Goal: Task Accomplishment & Management: Manage account settings

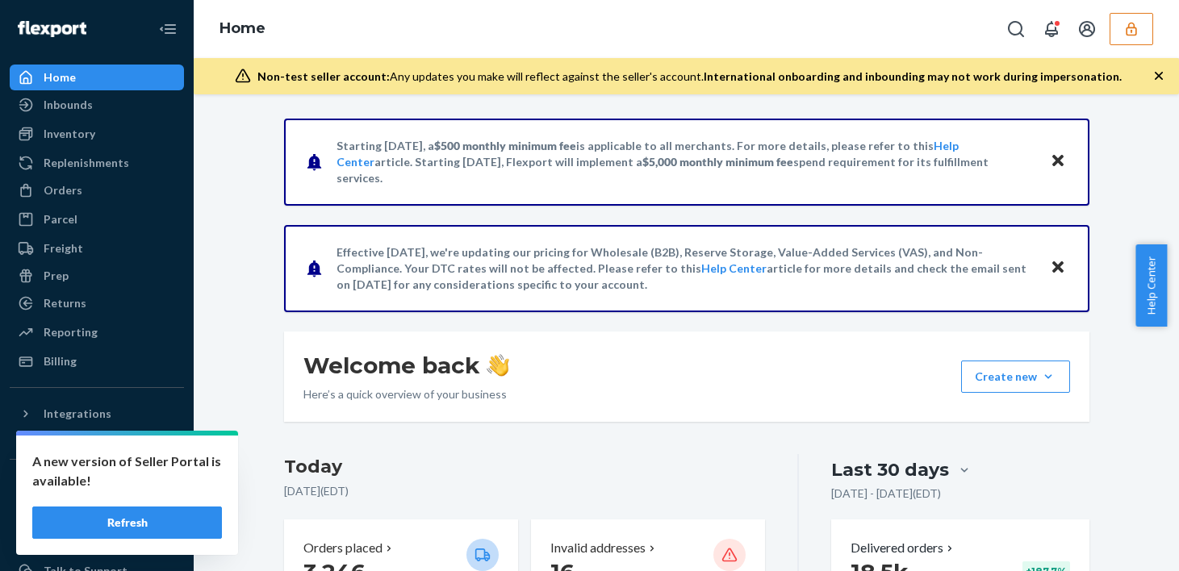
click at [164, 528] on button "Refresh" at bounding box center [127, 523] width 190 height 32
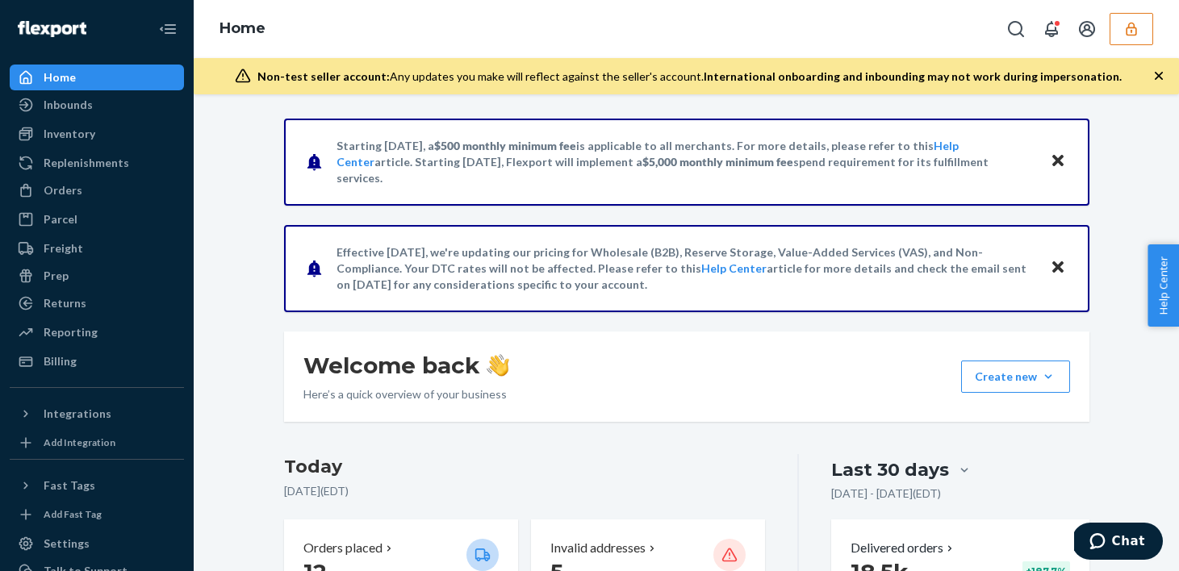
click at [1132, 23] on icon "button" at bounding box center [1132, 29] width 16 height 16
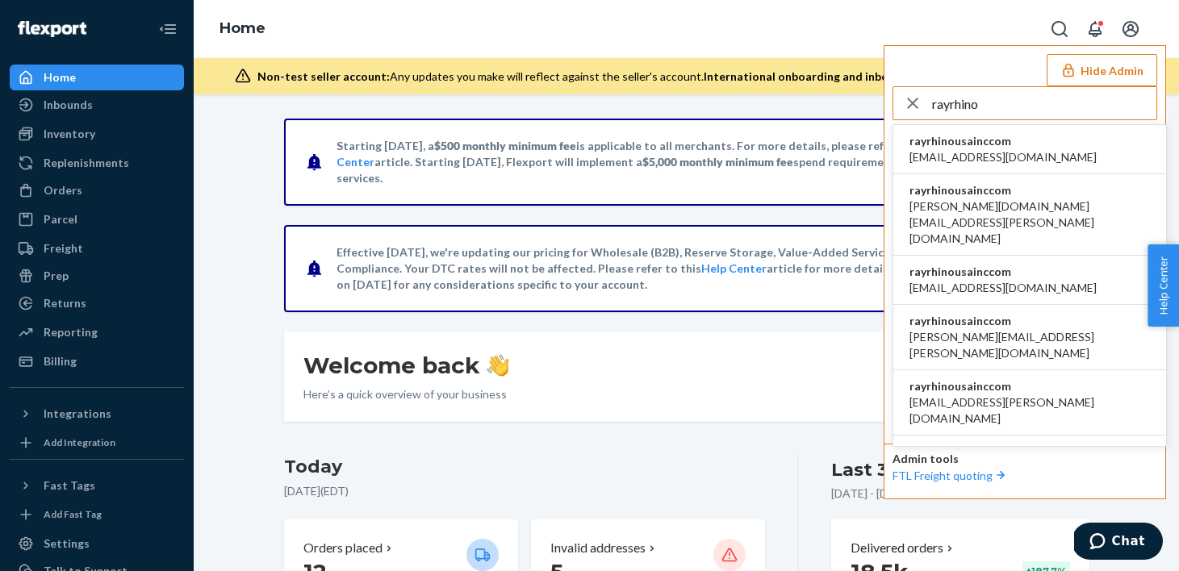
type input "rayrhino"
click at [986, 149] on span "accounting@rhinousainc.com" at bounding box center [1003, 157] width 187 height 16
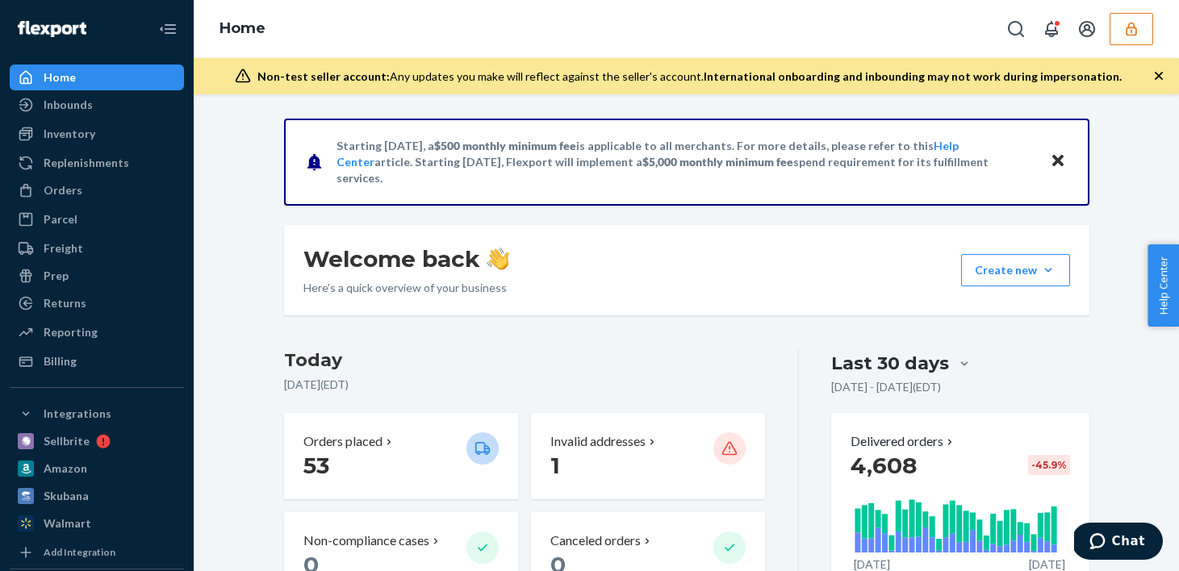
click at [1145, 44] on button "button" at bounding box center [1132, 29] width 44 height 32
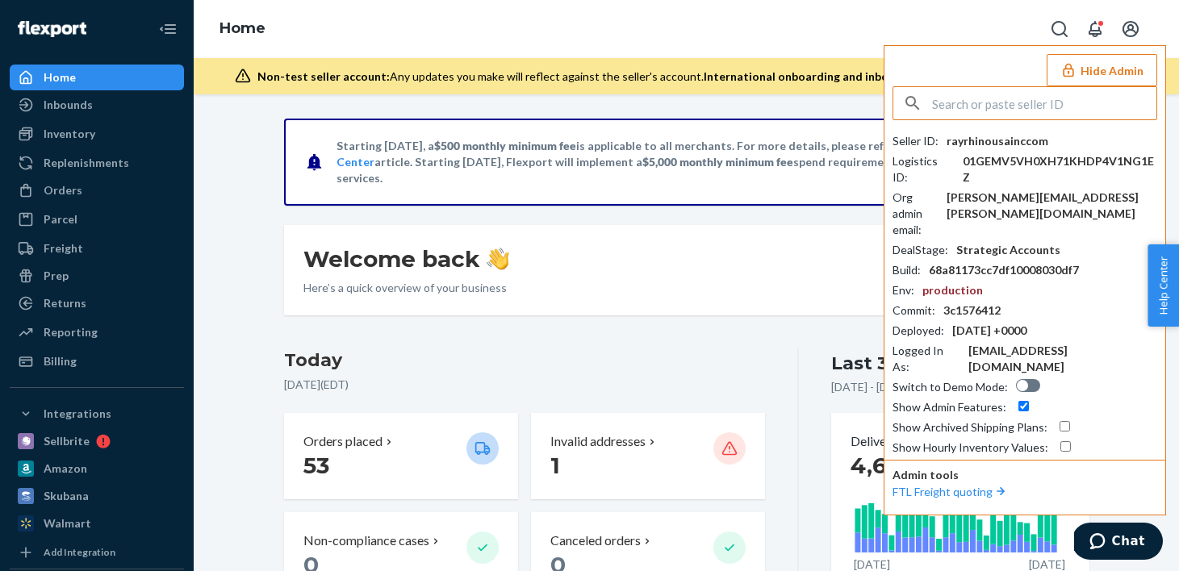
click at [1105, 81] on button "Hide Admin" at bounding box center [1102, 70] width 111 height 32
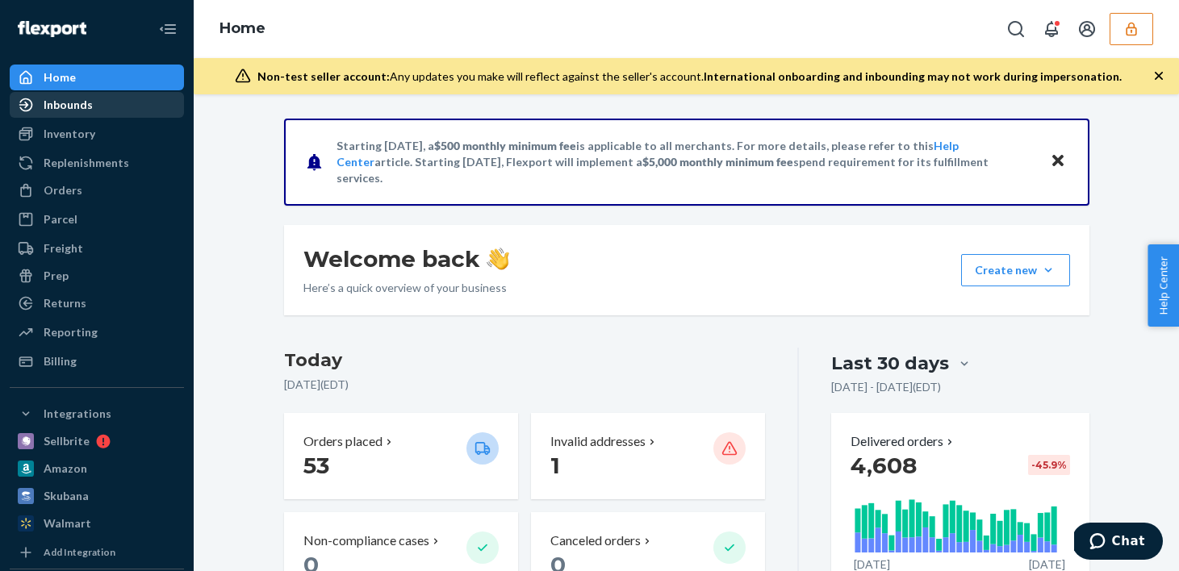
click at [103, 111] on div "Inbounds" at bounding box center [96, 105] width 171 height 23
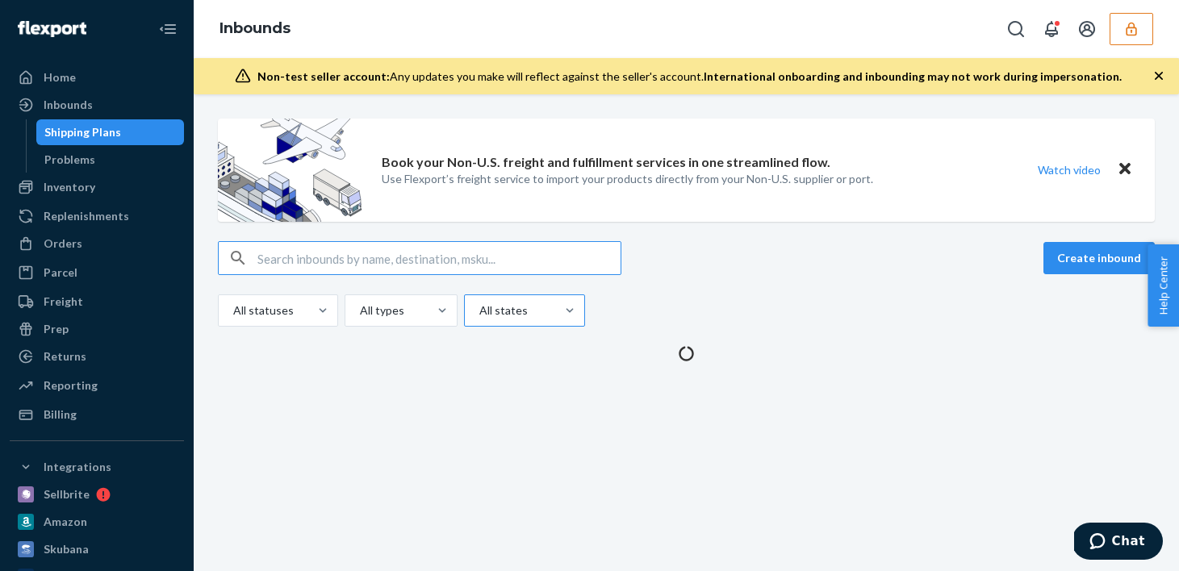
click at [529, 309] on div at bounding box center [523, 310] width 90 height 19
click at [479, 309] on input "All states" at bounding box center [479, 311] width 2 height 16
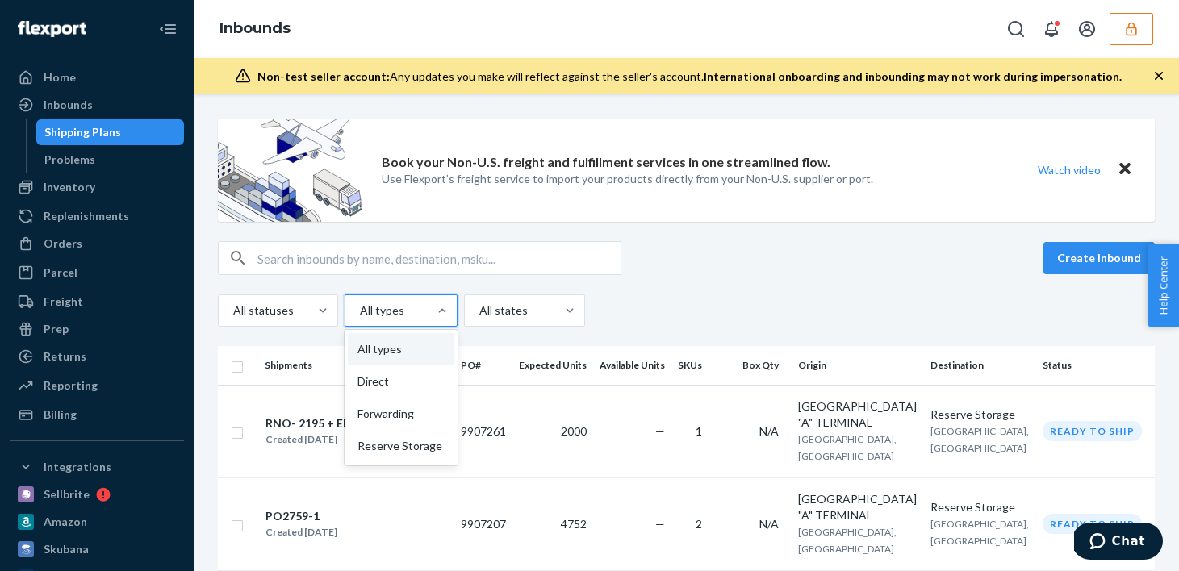
click at [375, 299] on div "All types" at bounding box center [386, 310] width 82 height 29
click at [360, 303] on input "option All types focused, 0 of 4. 4 results available. Use Up and Down to choos…" at bounding box center [359, 311] width 2 height 16
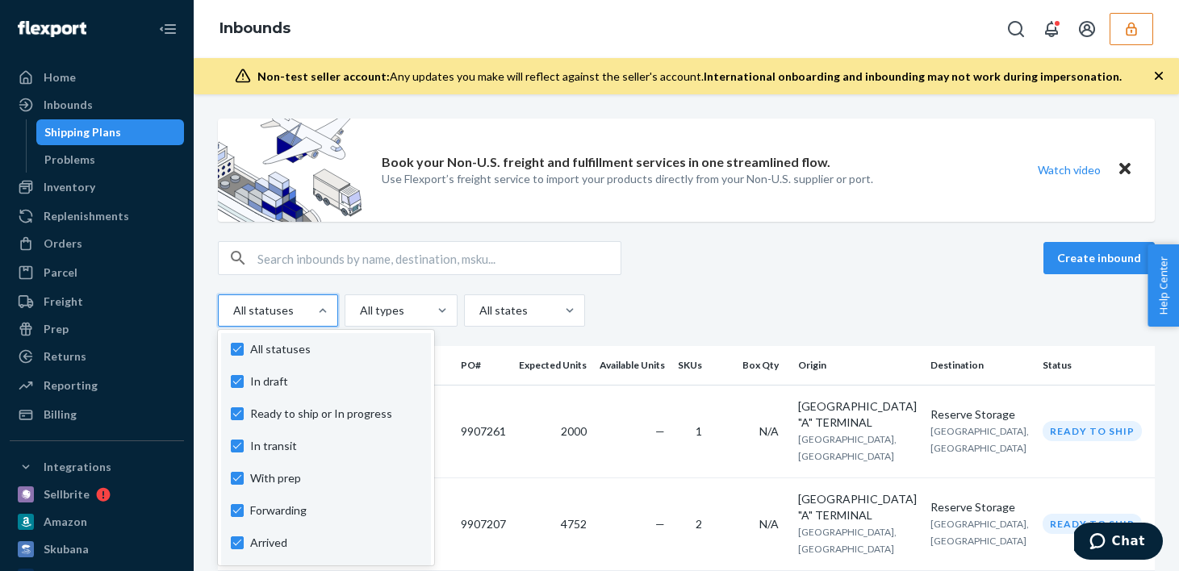
click at [284, 316] on div at bounding box center [277, 310] width 90 height 19
click at [233, 316] on input "option In draft focused, 1 of 10. 10 results available. Use Up and Down to choo…" at bounding box center [233, 311] width 2 height 16
click at [248, 375] on label "In draft" at bounding box center [326, 382] width 190 height 16
checkbox input "false"
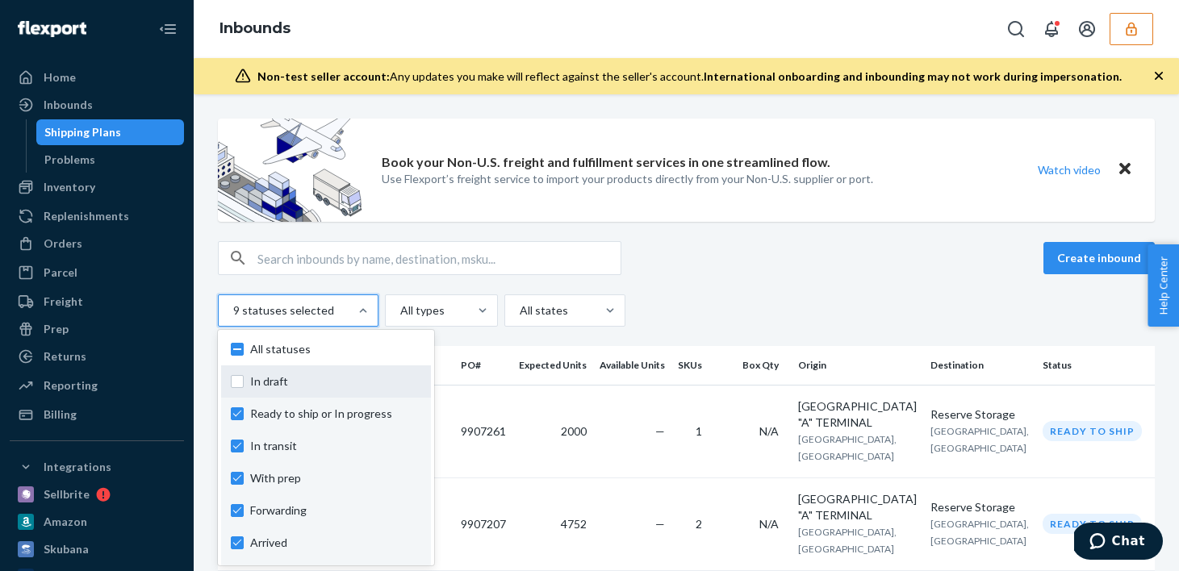
click at [250, 380] on span "In draft" at bounding box center [335, 382] width 171 height 16
checkbox input "true"
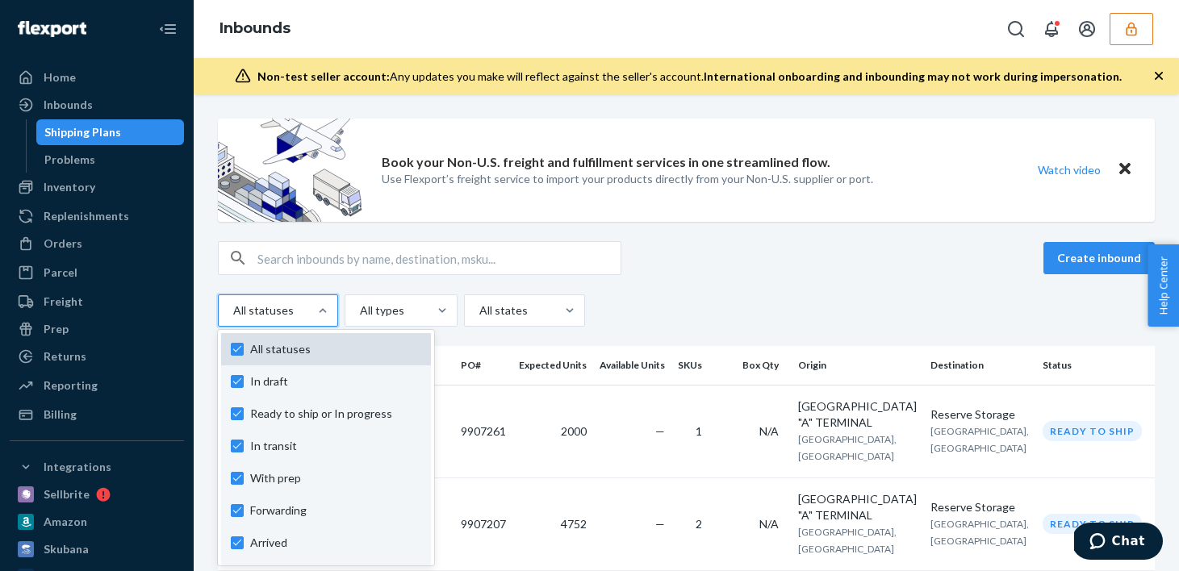
click at [265, 350] on span "All statuses" at bounding box center [335, 349] width 171 height 16
checkbox input "false"
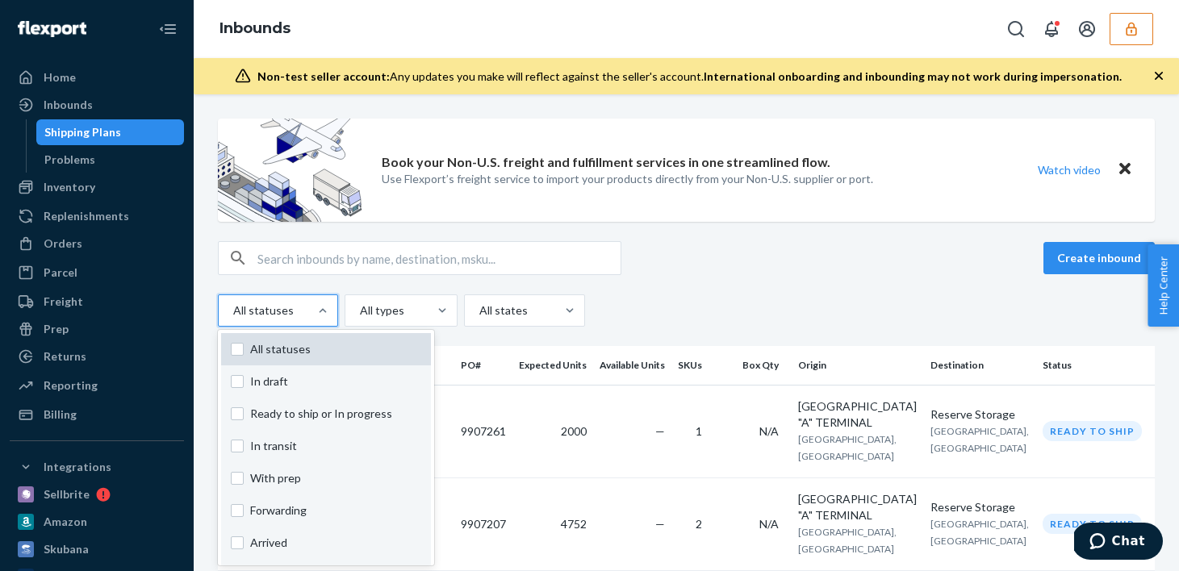
checkbox input "false"
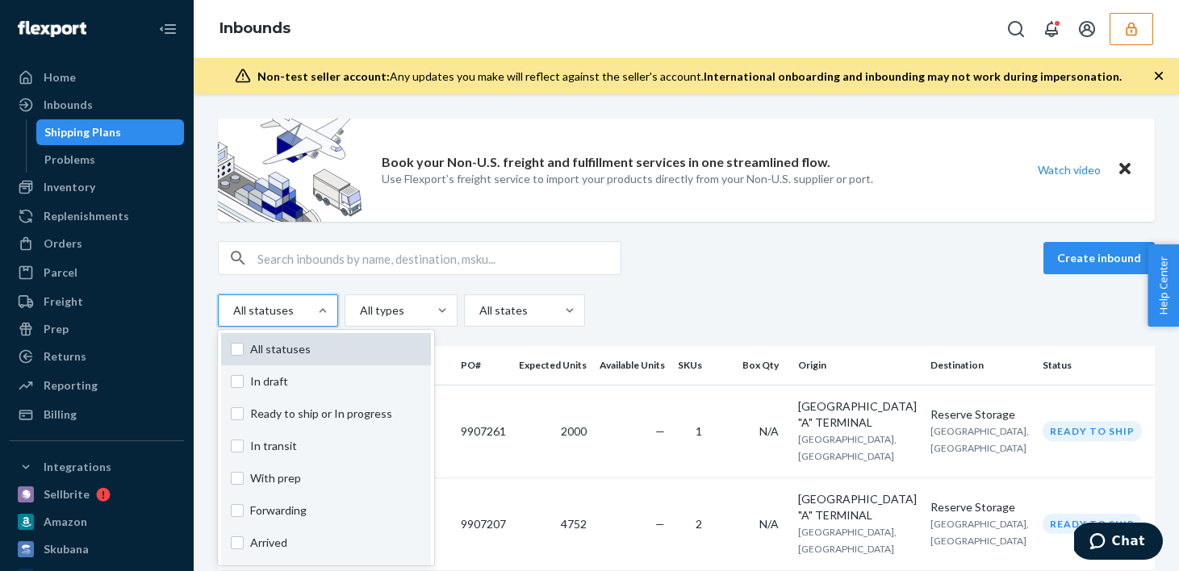
checkbox input "false"
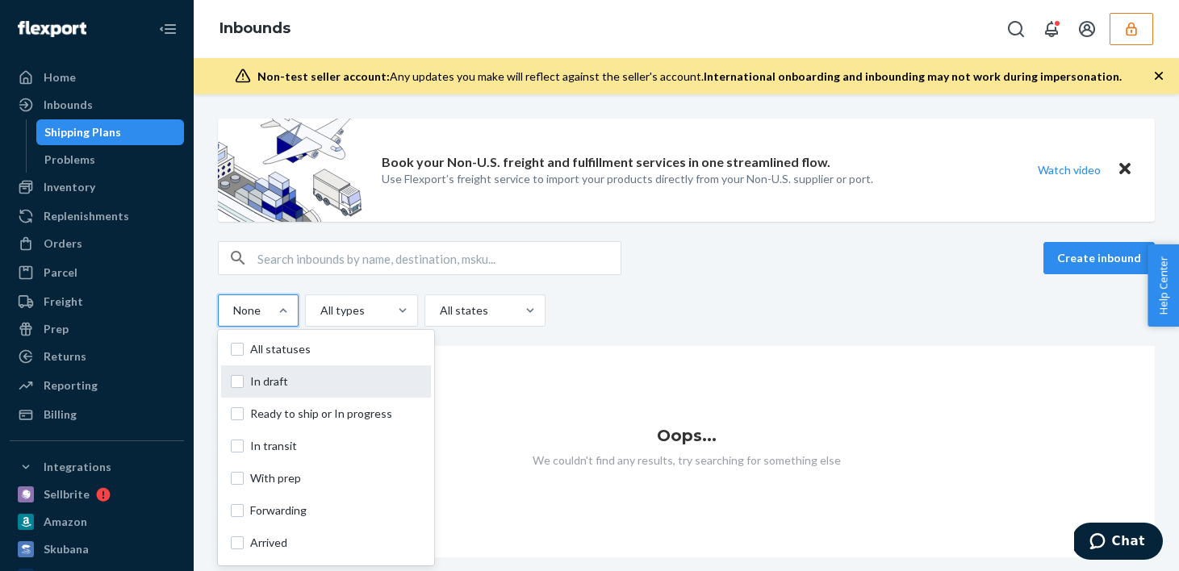
click at [259, 383] on span "In draft" at bounding box center [335, 382] width 171 height 16
checkbox input "true"
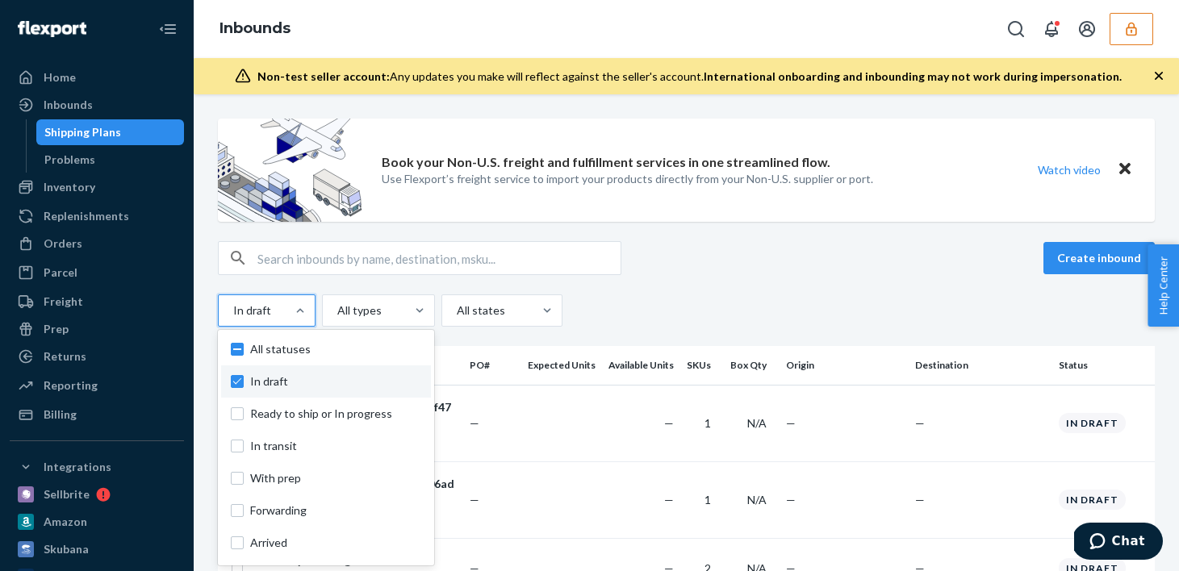
click at [692, 277] on div "Create inbound option In draft, selected. option In draft focused, 0 of 10. 10 …" at bounding box center [686, 284] width 937 height 86
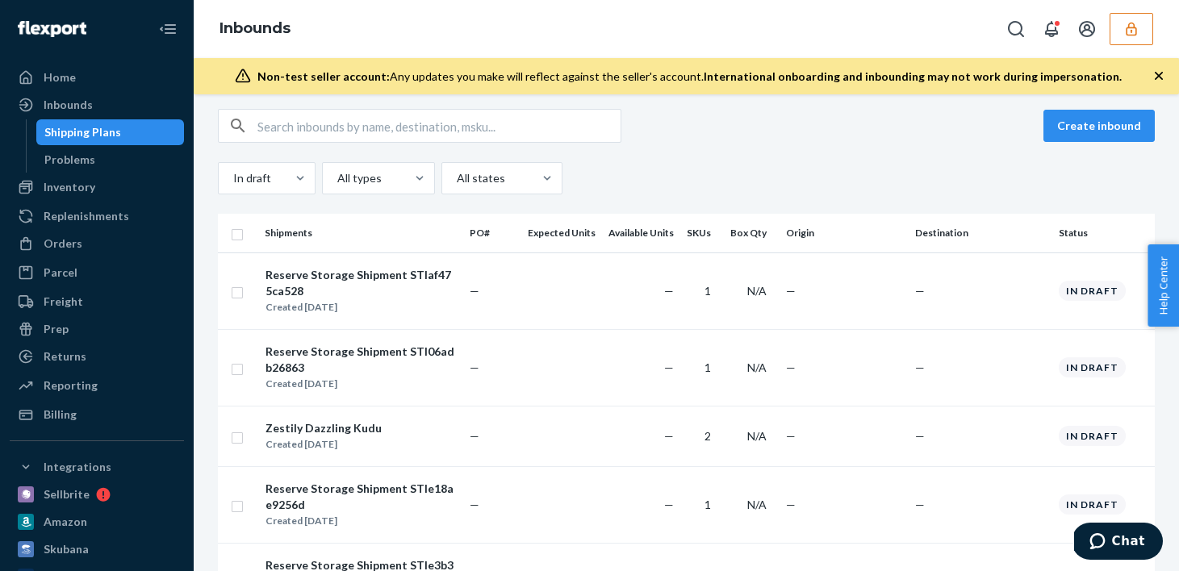
scroll to position [134, 0]
click at [274, 172] on div at bounding box center [265, 176] width 67 height 19
click at [233, 172] on input "In draft" at bounding box center [233, 177] width 2 height 16
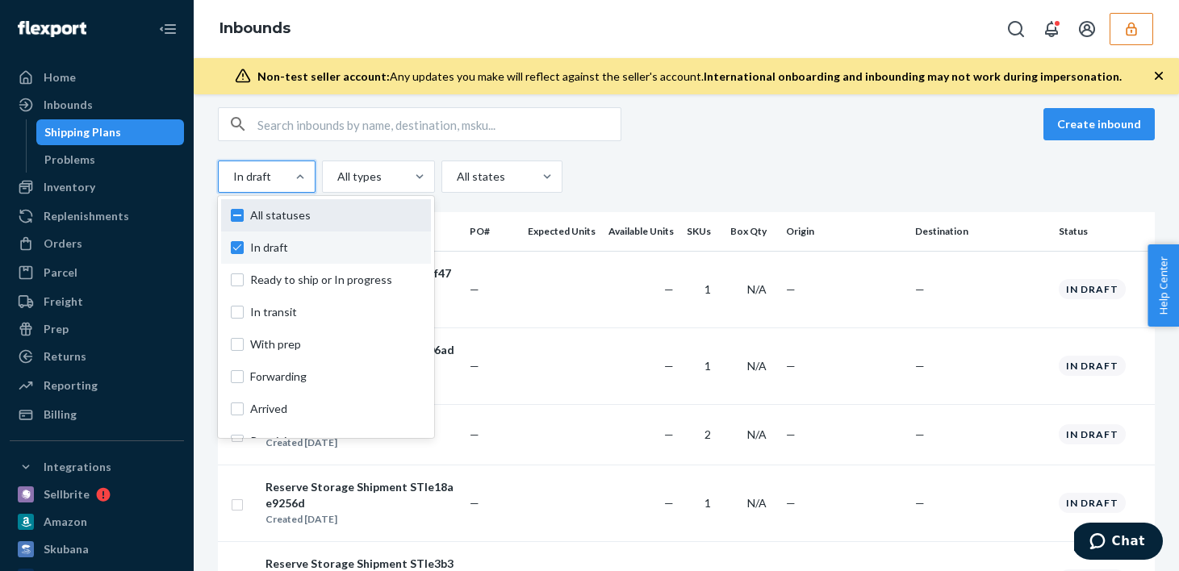
click at [232, 219] on label "All statuses" at bounding box center [326, 215] width 190 height 16
checkbox input "true"
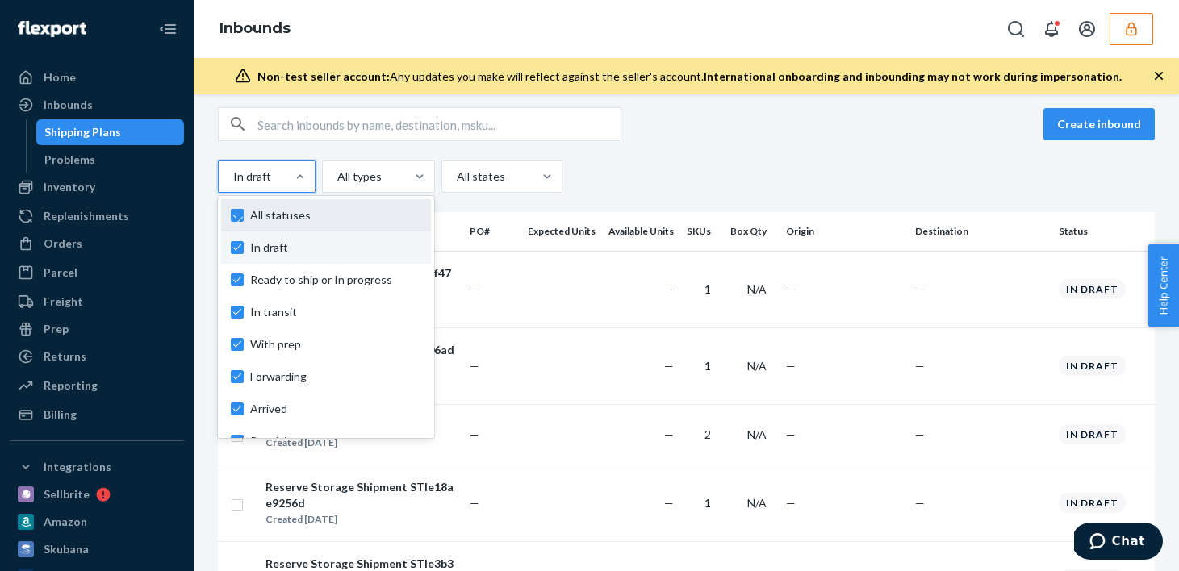
checkbox input "true"
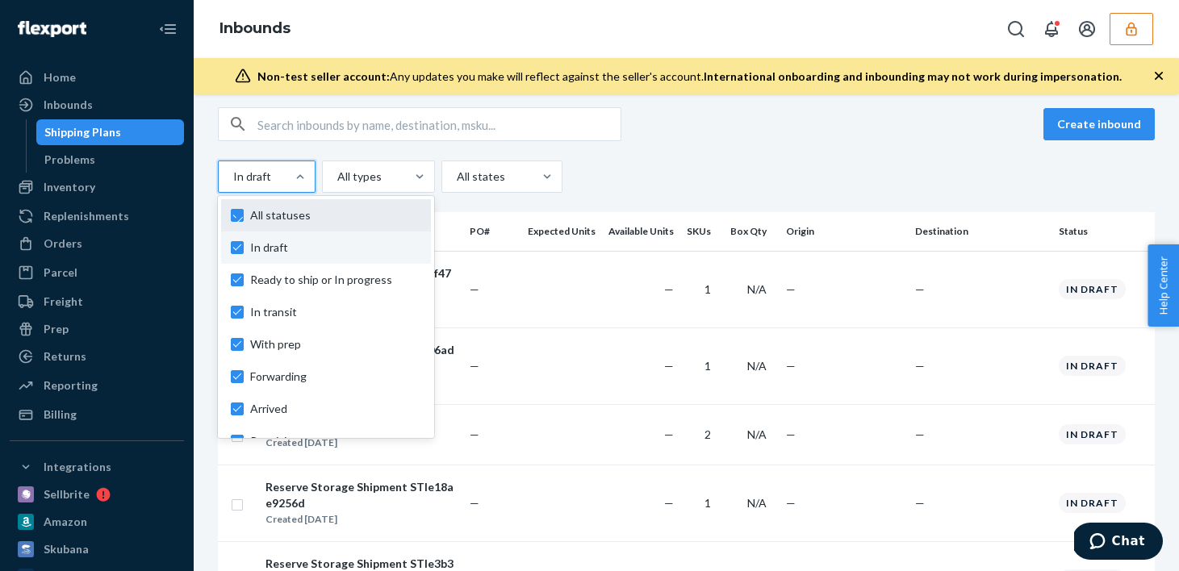
checkbox input "true"
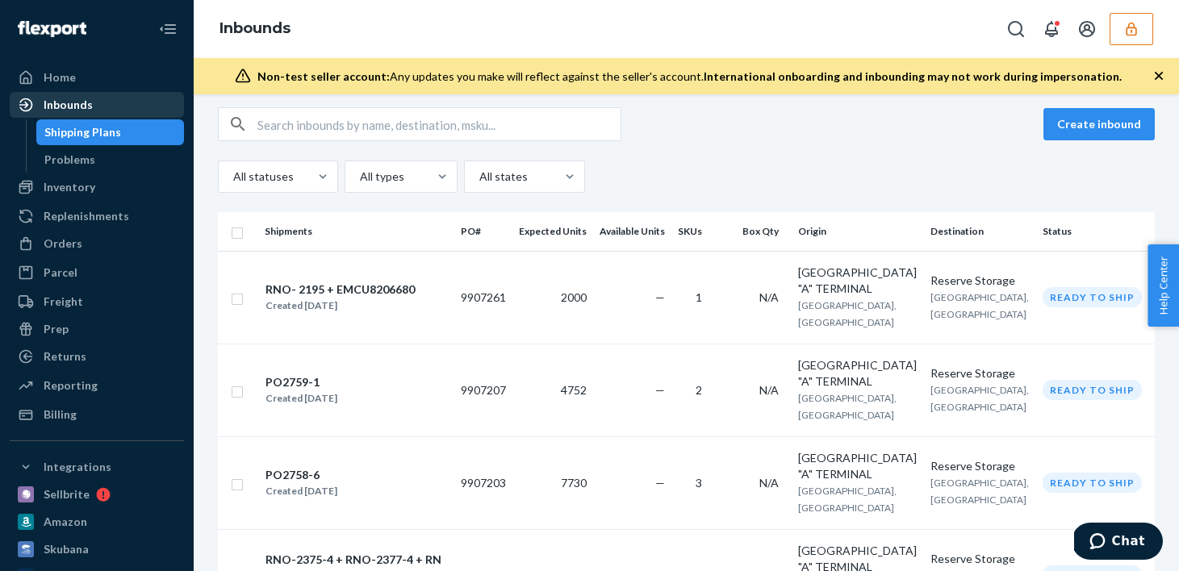
click at [134, 92] on link "Inbounds" at bounding box center [97, 105] width 174 height 26
click at [145, 74] on div "Home" at bounding box center [96, 77] width 171 height 23
